Goal: Task Accomplishment & Management: Complete application form

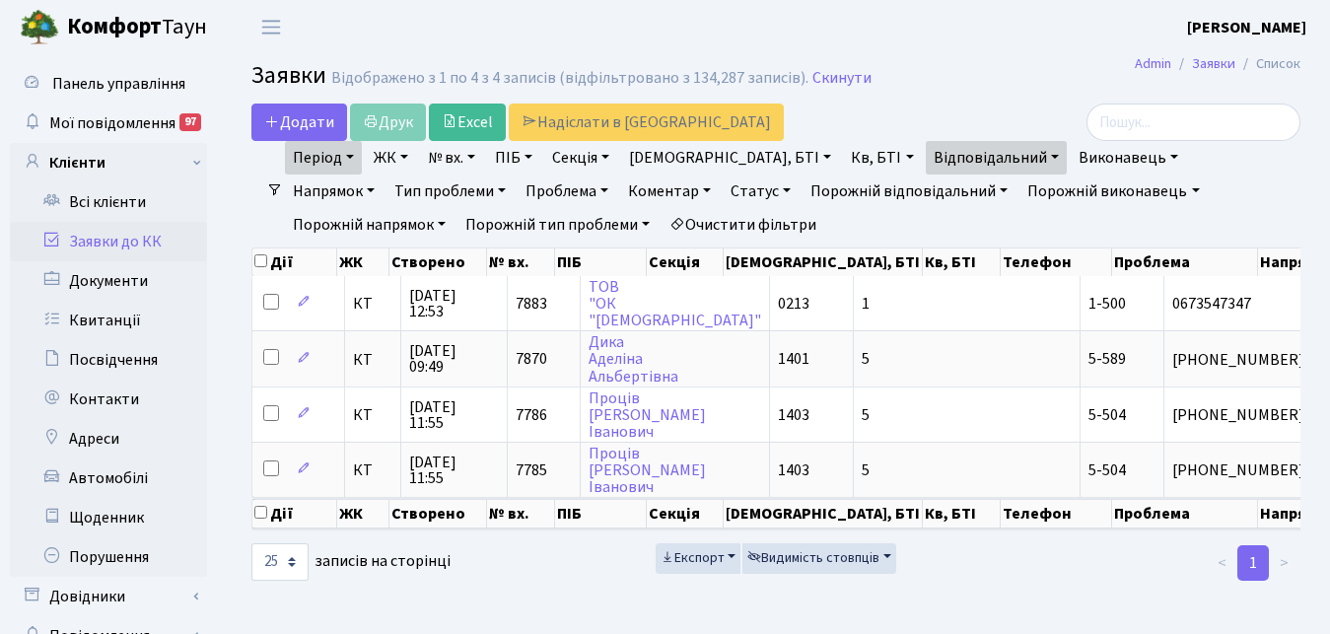
select select "25"
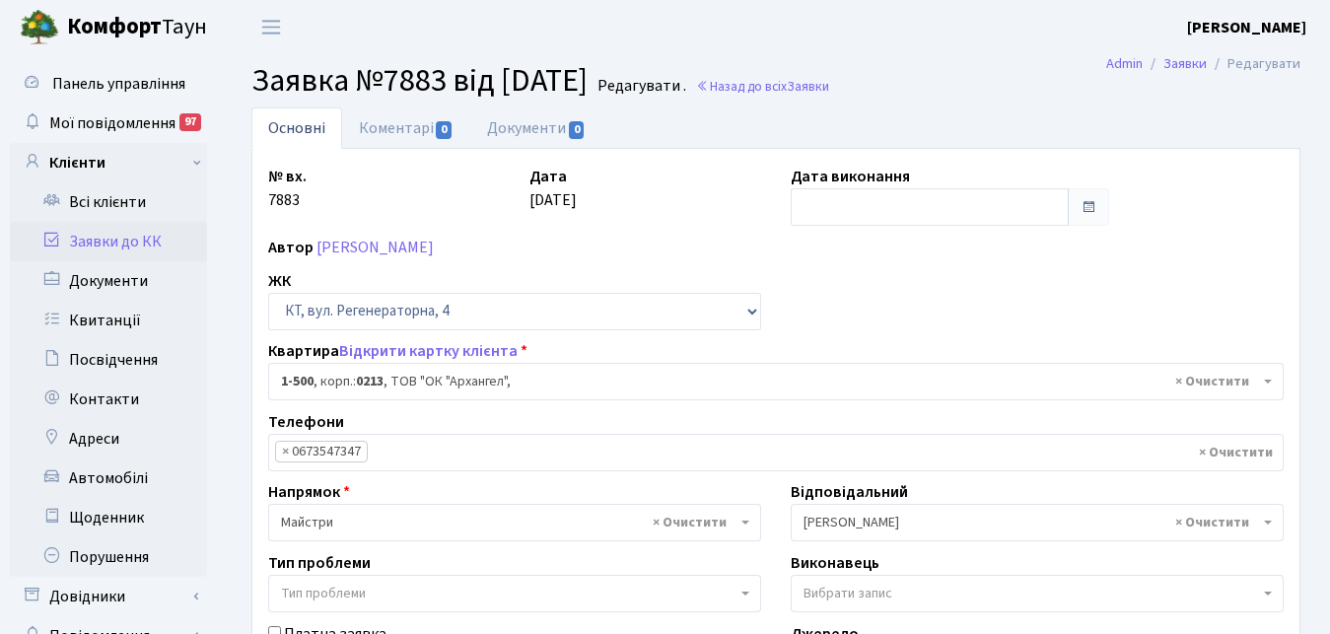
select select "16285"
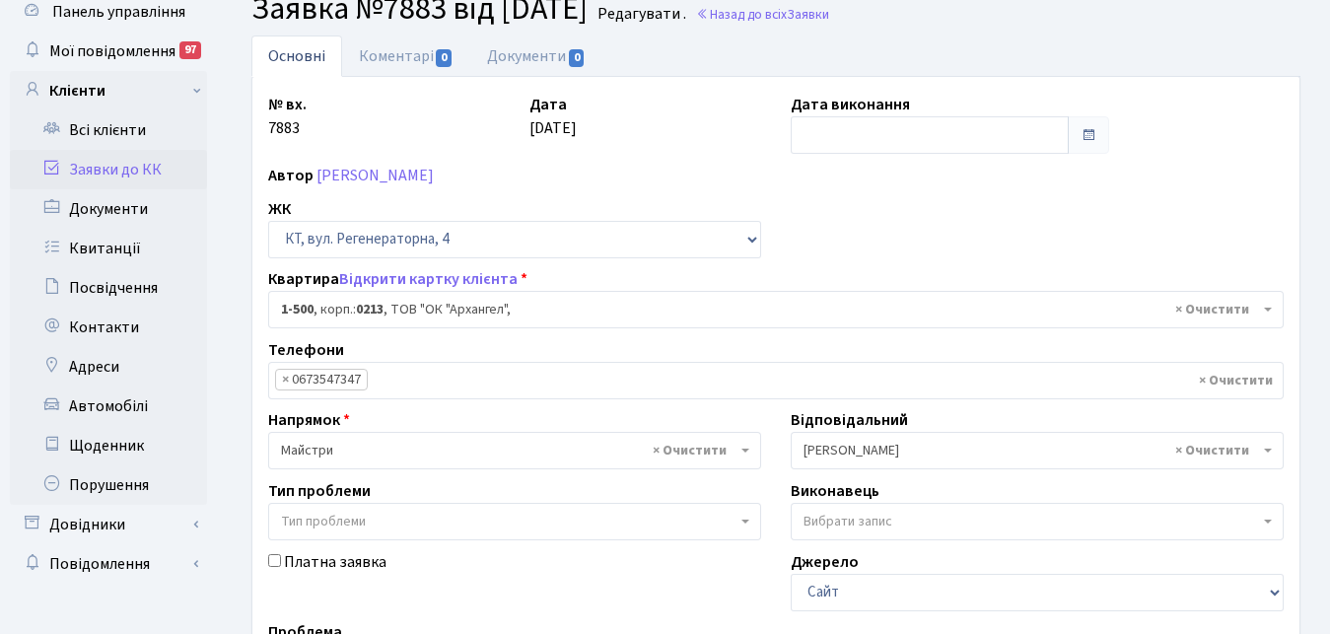
scroll to position [101, 0]
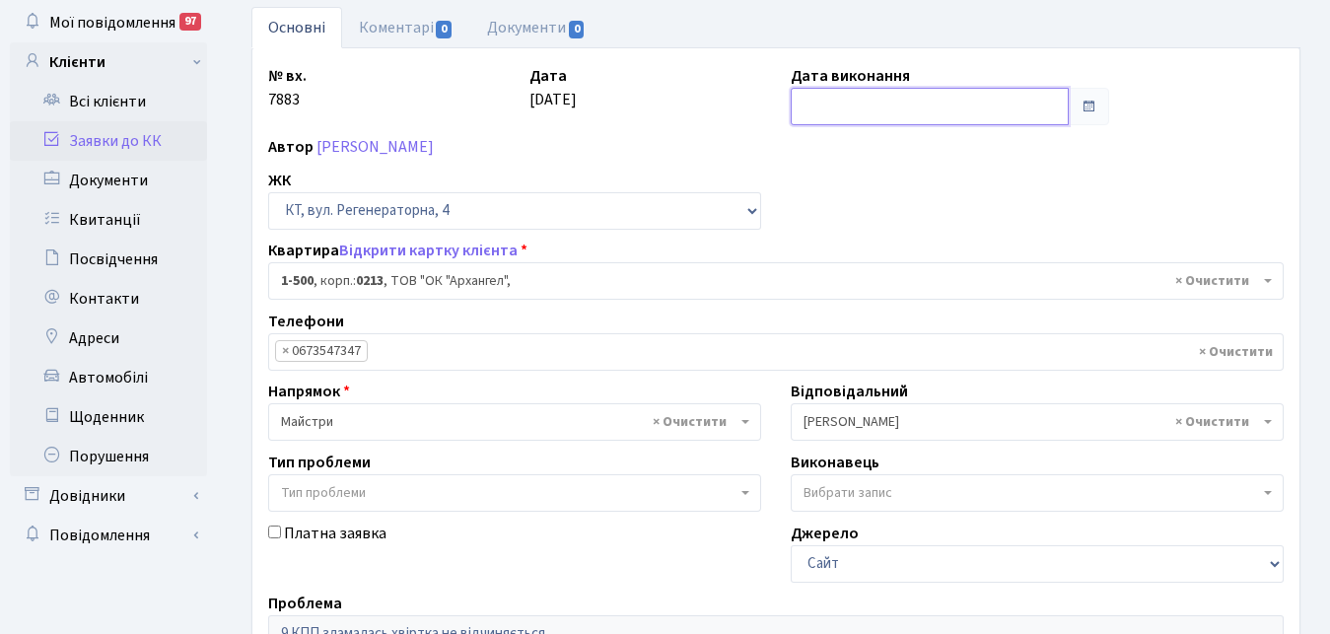
click at [846, 106] on input "text" at bounding box center [930, 106] width 278 height 37
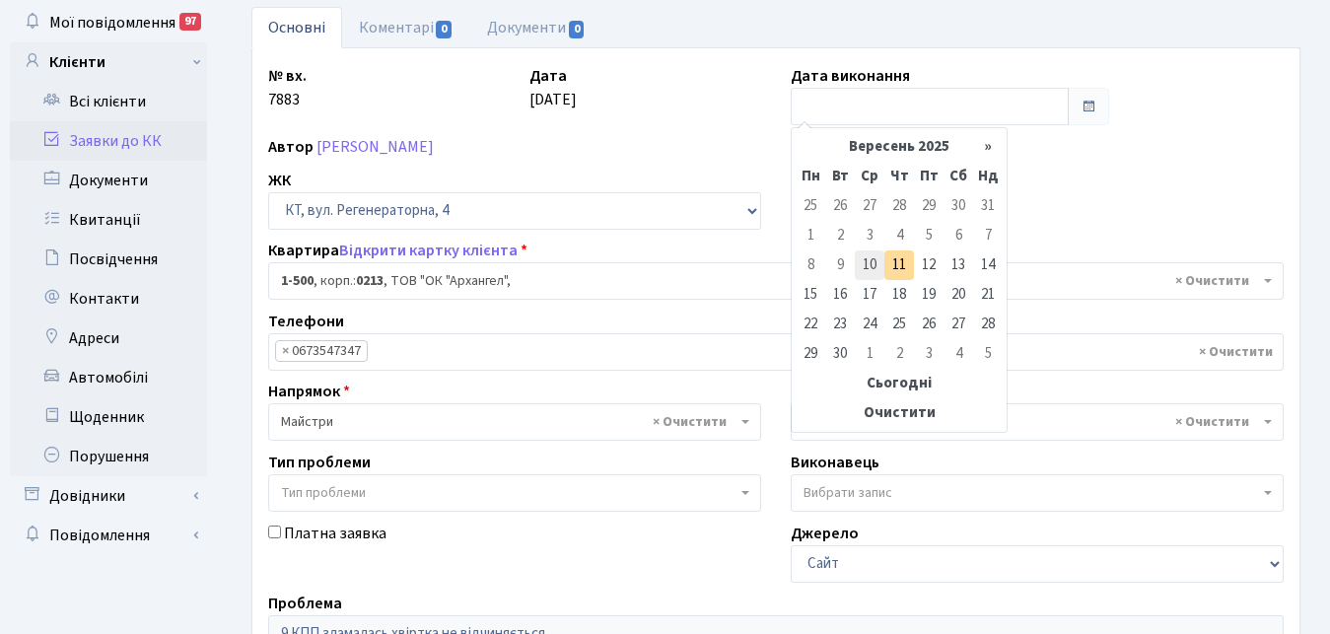
click at [866, 262] on td "10" at bounding box center [870, 265] width 30 height 30
type input "[DATE]"
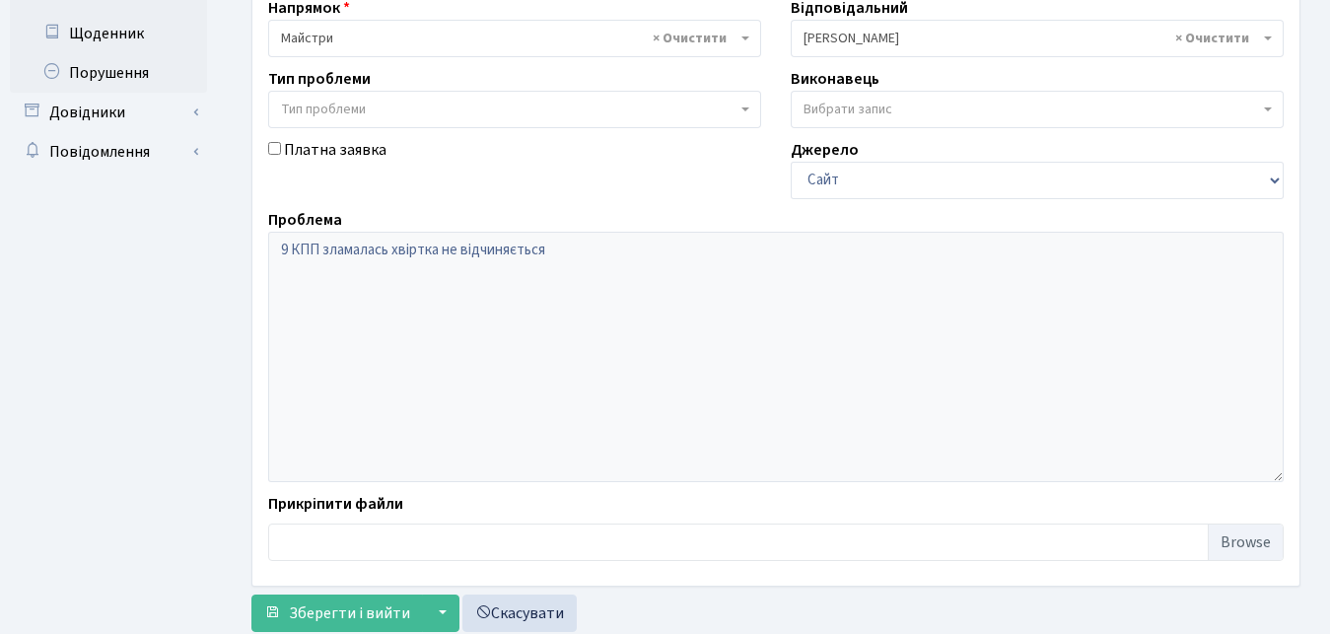
scroll to position [541, 0]
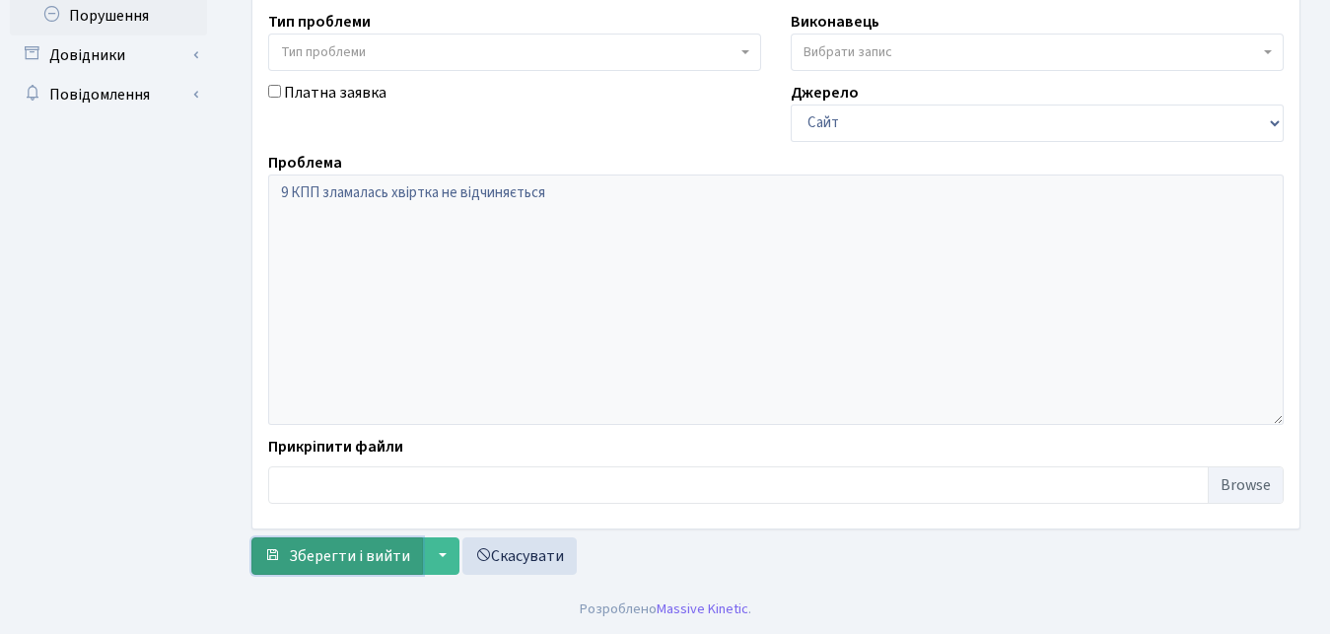
click at [314, 556] on span "Зберегти і вийти" at bounding box center [349, 556] width 121 height 22
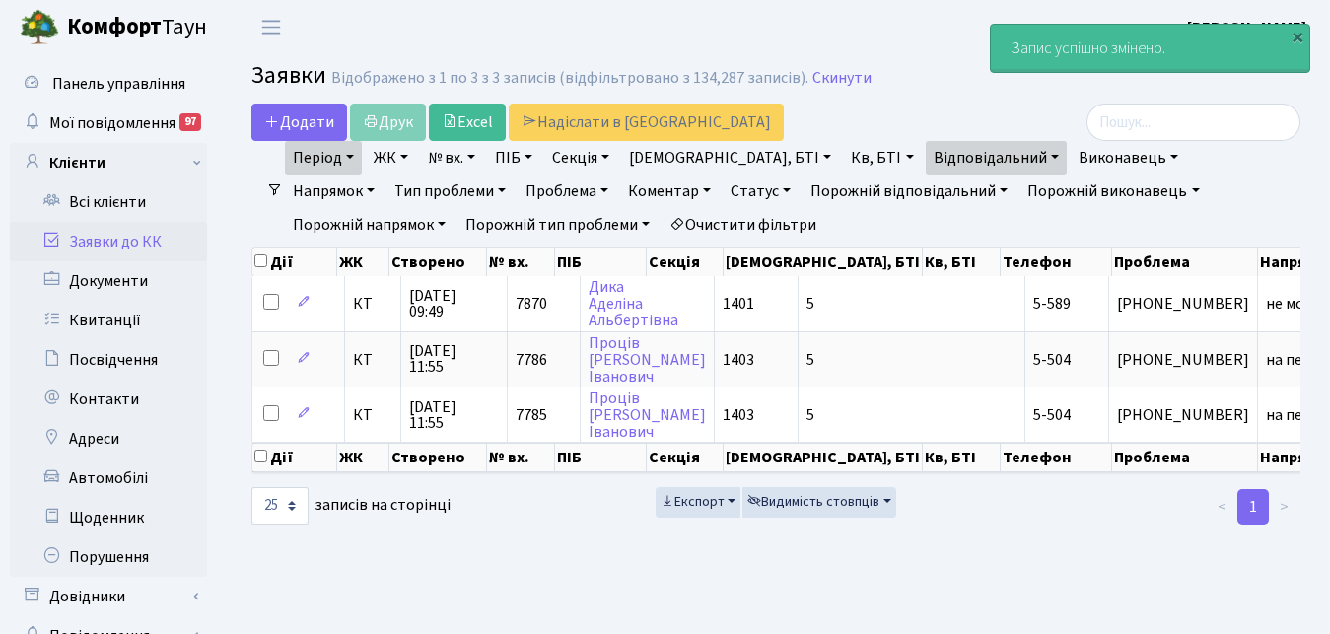
select select "25"
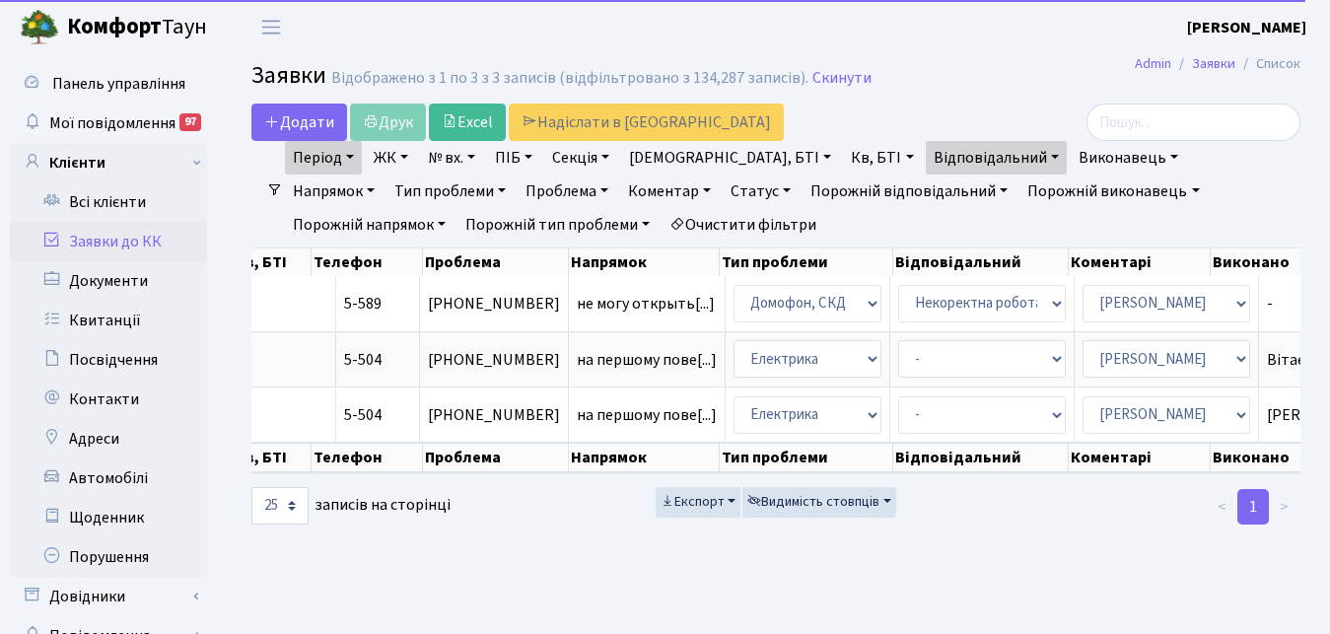
scroll to position [0, 700]
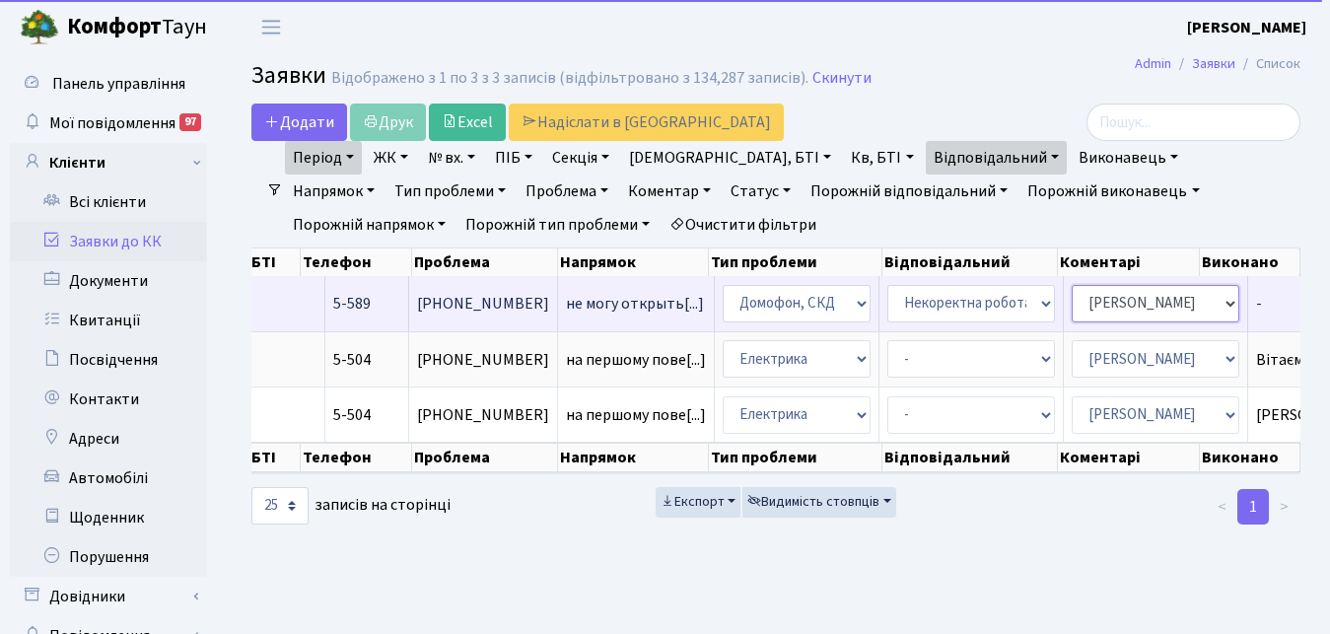
click at [1072, 285] on select "- Адміністратор ЖК КТ [PERSON_NAME] [PERSON_NAME] [PERSON_NAME]Ю. [PERSON_NAME]…" at bounding box center [1156, 303] width 168 height 37
select select "22"
